Goal: Use online tool/utility: Utilize a website feature to perform a specific function

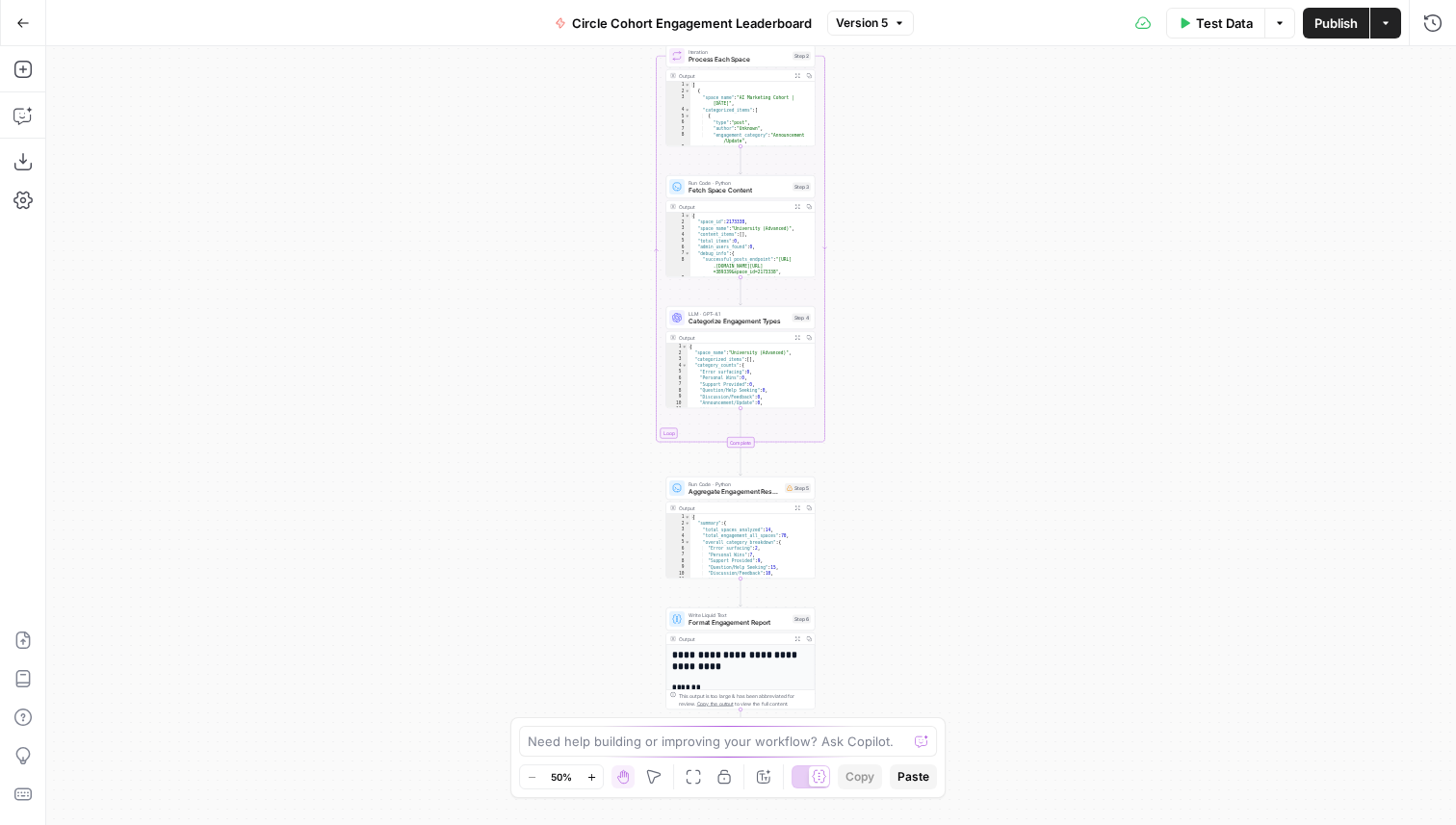
click at [1203, 18] on span "Test Data" at bounding box center [1224, 23] width 57 height 19
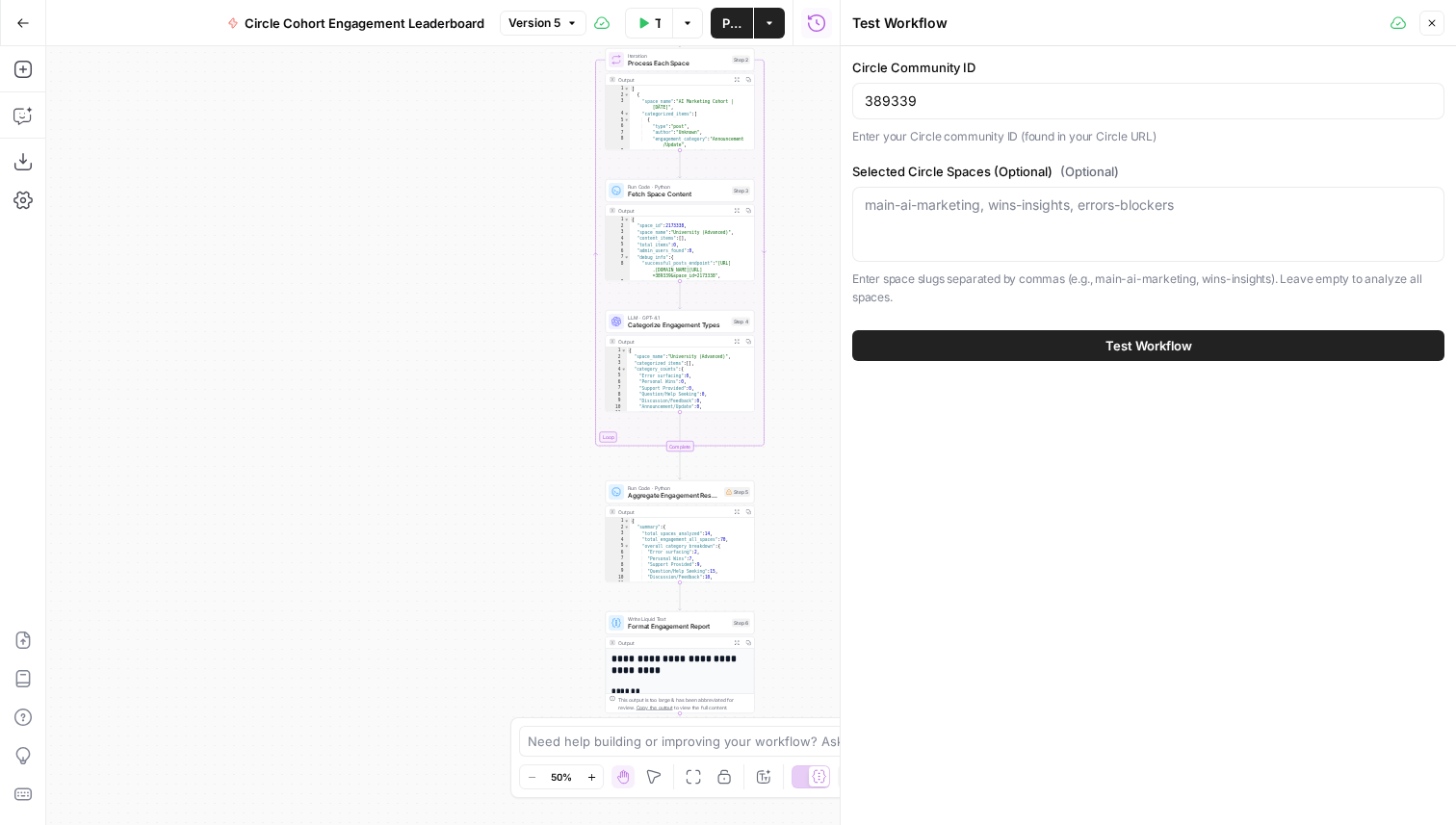
drag, startPoint x: 545, startPoint y: 358, endPoint x: 292, endPoint y: 385, distance: 254.4
click at [294, 386] on div "Workflow Input Settings Inputs Run Code · Python Fetch Circle Spaces Step 1 Out…" at bounding box center [443, 436] width 793 height 779
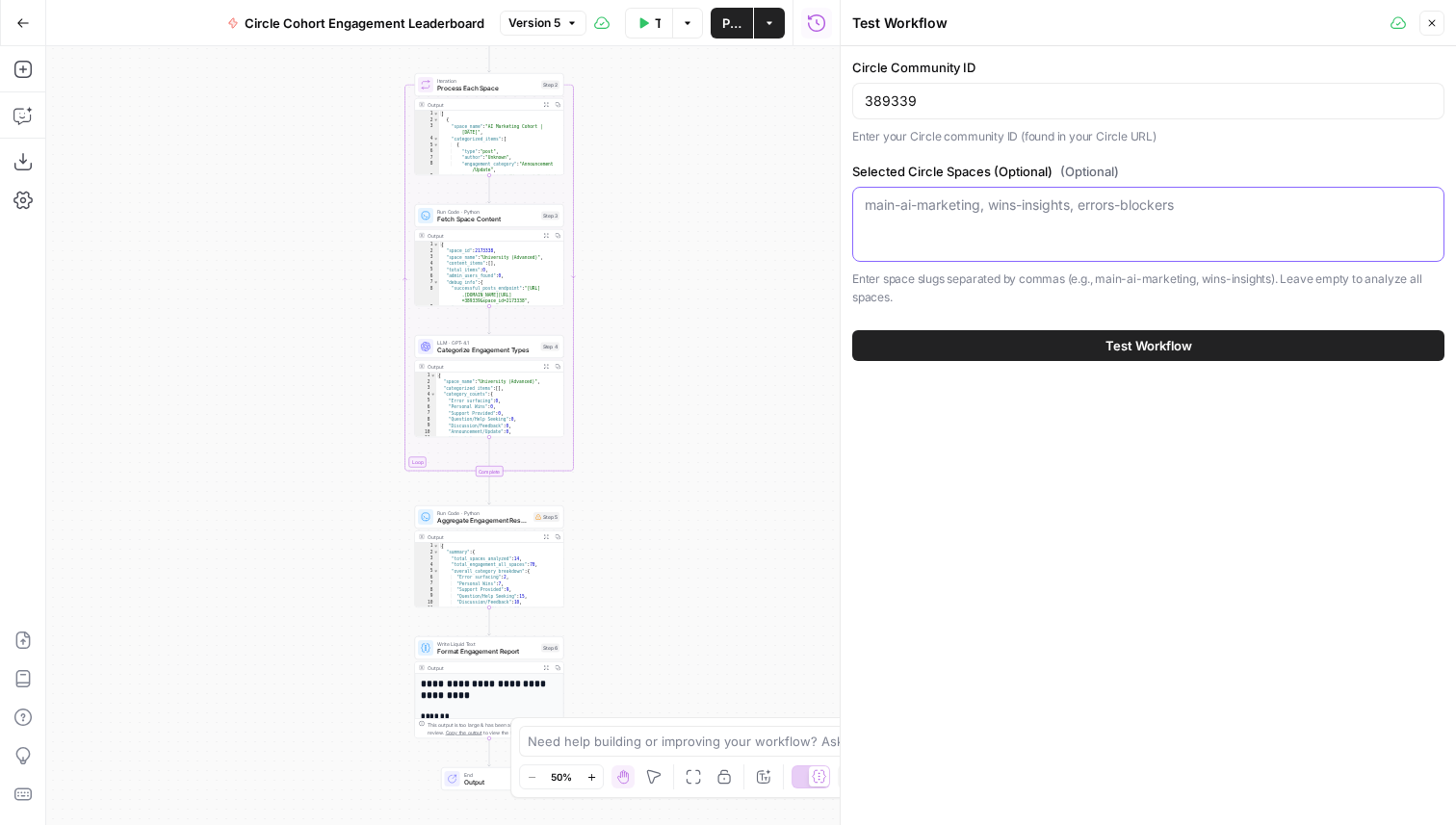
click at [1003, 202] on textarea "Selected Circle Spaces (Optional) (Optional)" at bounding box center [1149, 205] width 568 height 19
type textarea "wins-insights"
click at [1108, 357] on button "Test Workflow" at bounding box center [1149, 346] width 593 height 31
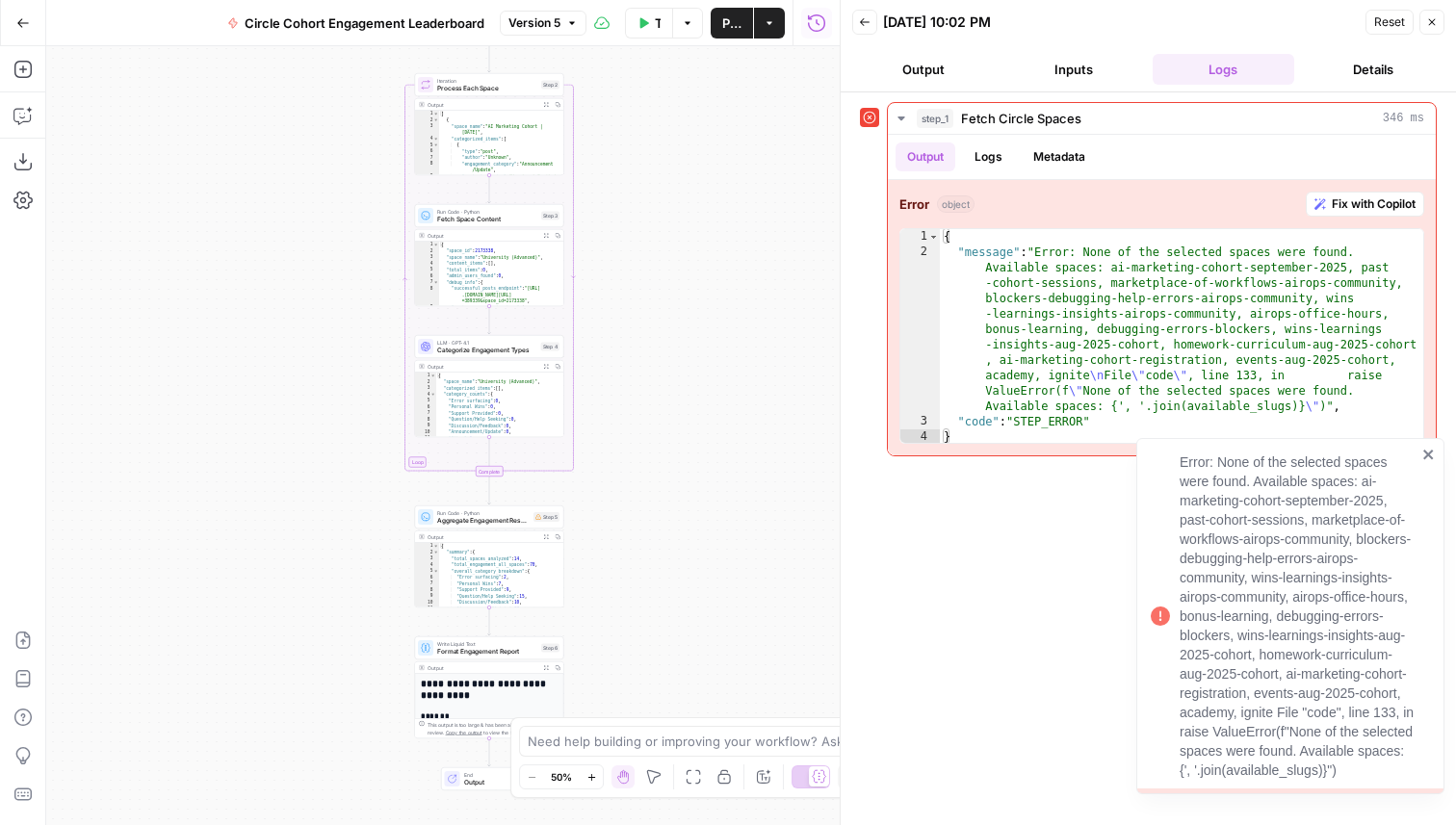
click at [1428, 452] on icon "close" at bounding box center [1429, 454] width 10 height 10
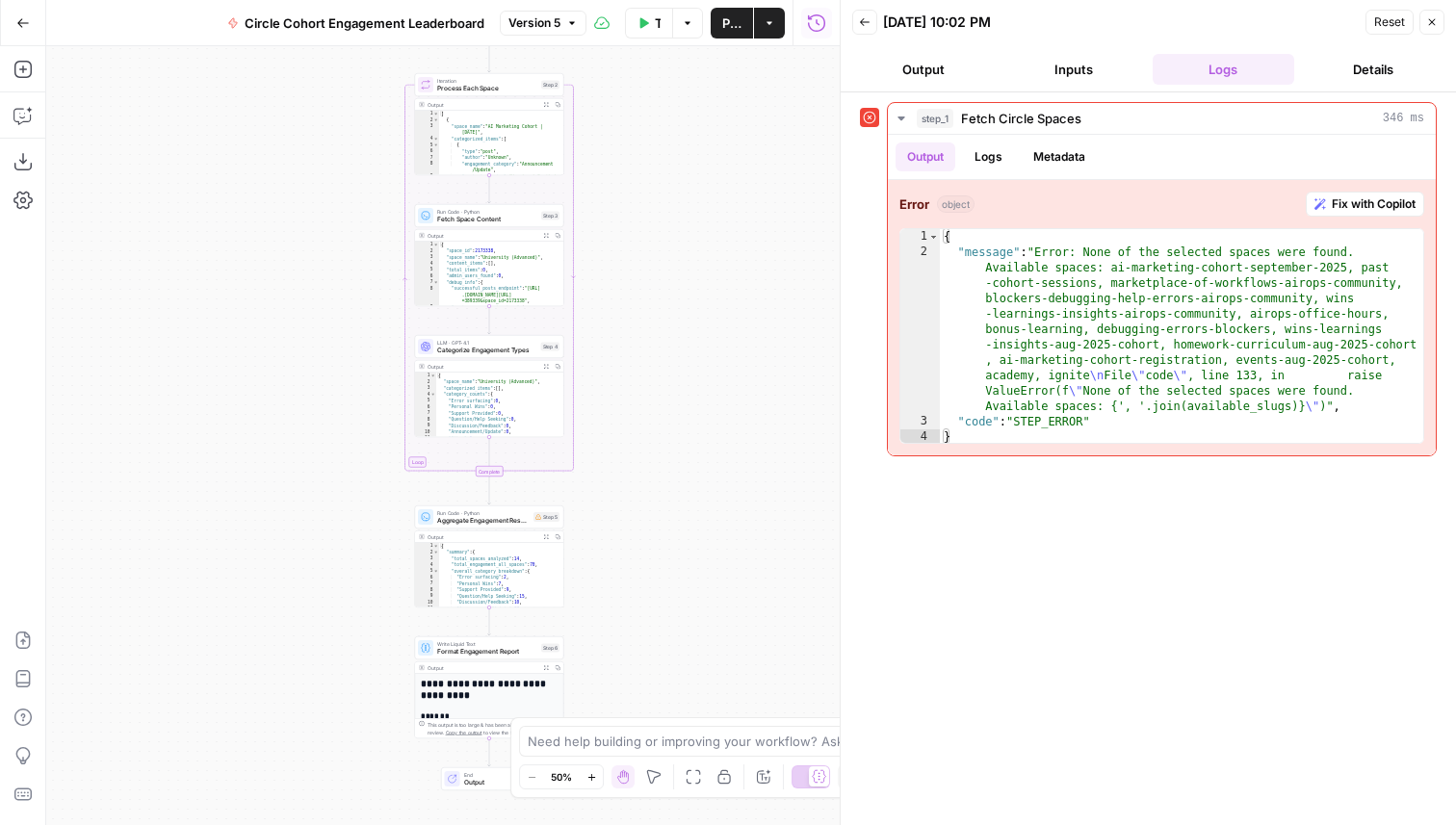
click at [860, 29] on button "Back" at bounding box center [865, 22] width 25 height 25
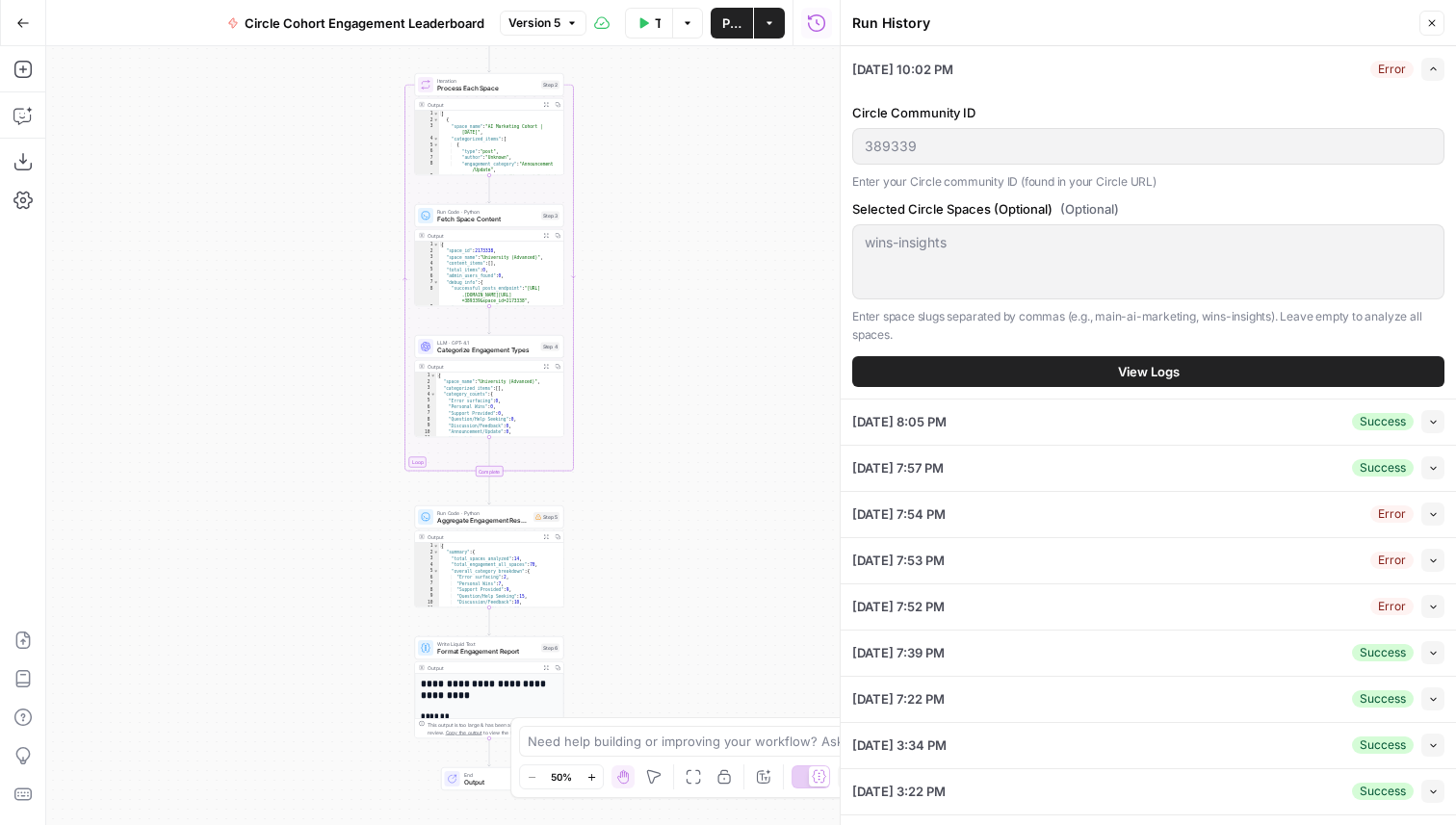
click at [1436, 421] on icon "button" at bounding box center [1434, 422] width 6 height 4
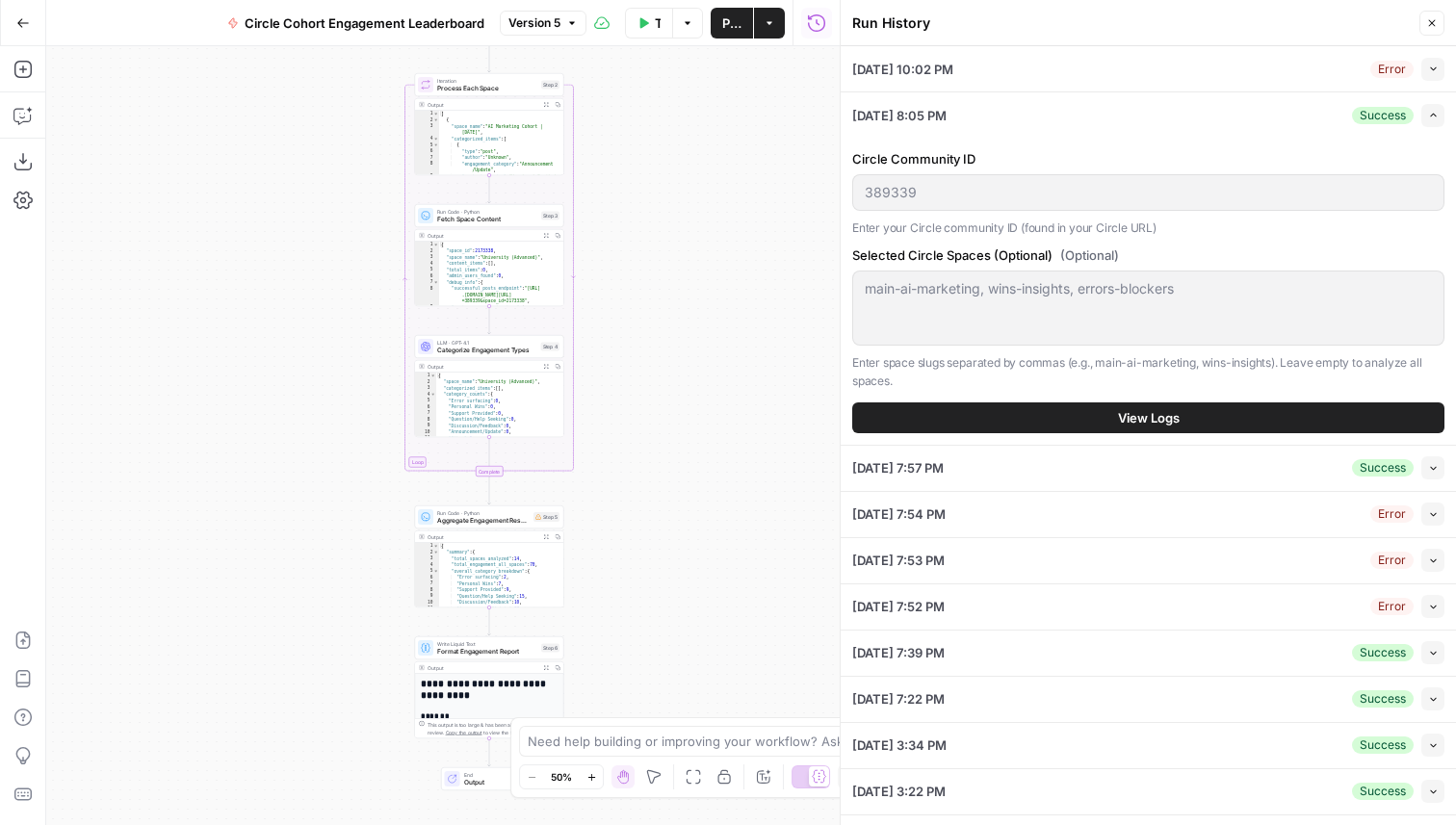
click at [1122, 410] on span "View Logs" at bounding box center [1149, 418] width 62 height 19
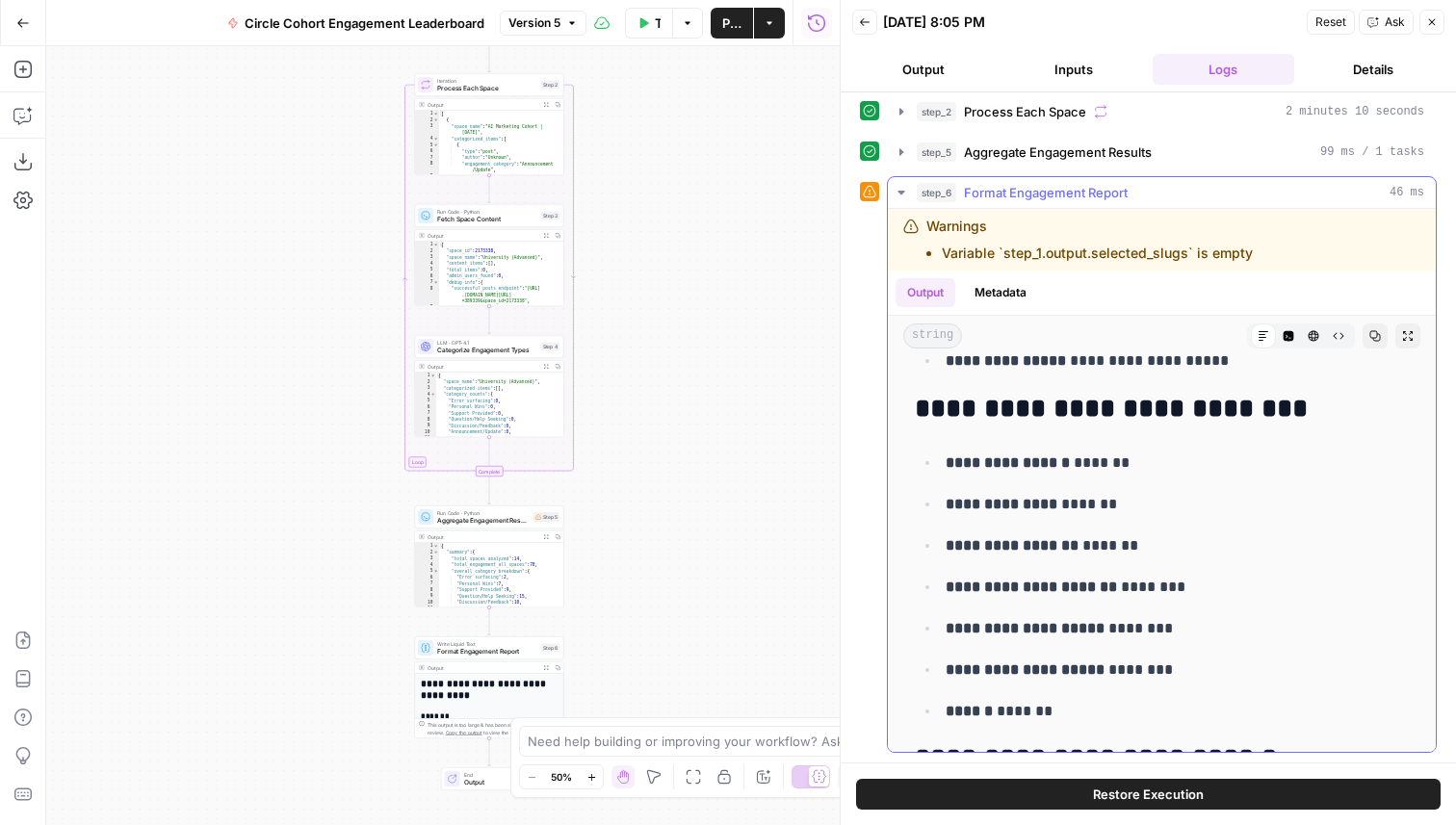
scroll to position [324, 0]
